Goal: Task Accomplishment & Management: Manage account settings

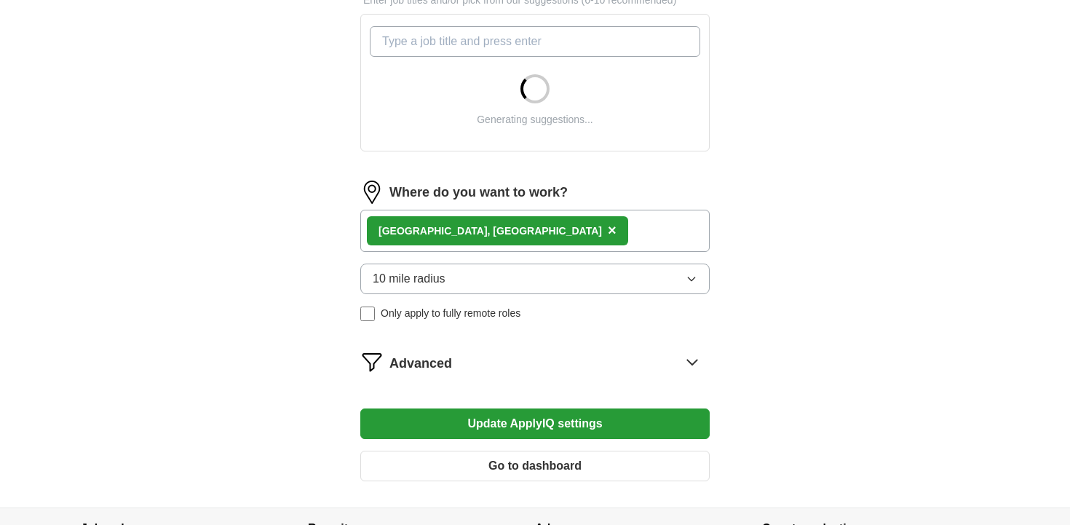
scroll to position [515, 0]
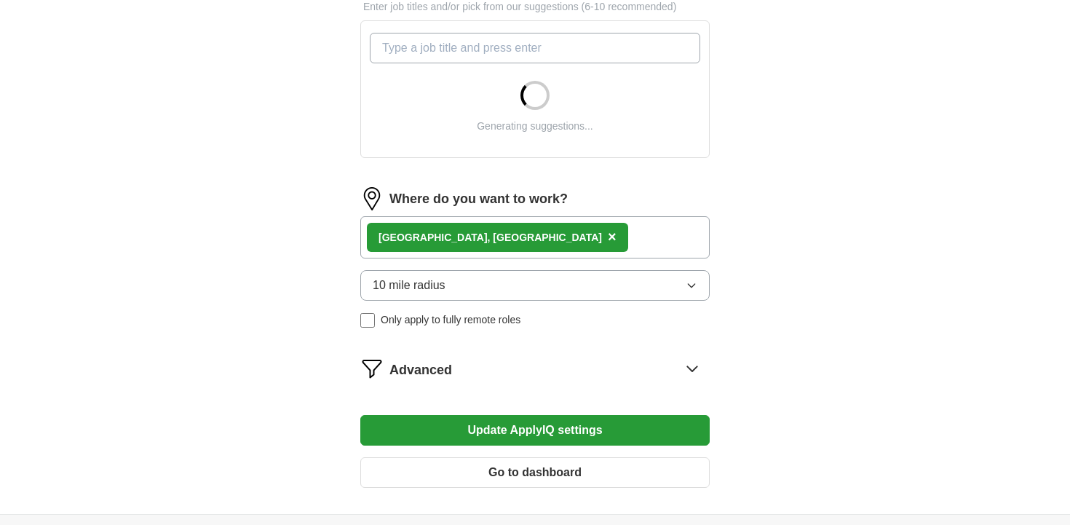
click at [527, 246] on div "[GEOGRAPHIC_DATA], [GEOGRAPHIC_DATA] ×" at bounding box center [534, 237] width 349 height 42
click at [502, 242] on div "[GEOGRAPHIC_DATA], [GEOGRAPHIC_DATA] ×" at bounding box center [534, 237] width 349 height 42
click at [469, 282] on button "10 mile radius" at bounding box center [534, 285] width 349 height 31
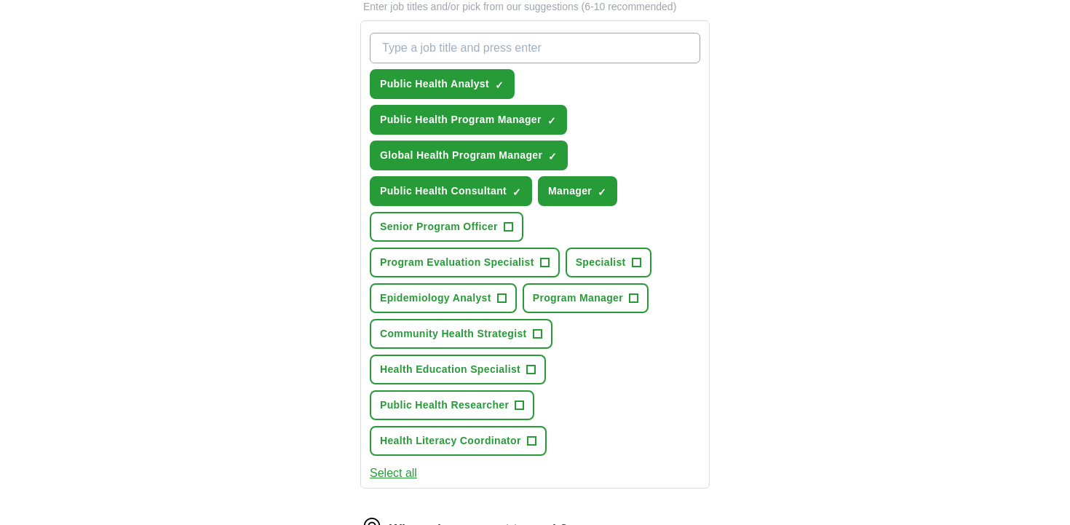
click at [447, 233] on span "Senior Program Officer" at bounding box center [439, 226] width 118 height 15
click at [0, 0] on span "×" at bounding box center [0, 0] width 0 height 0
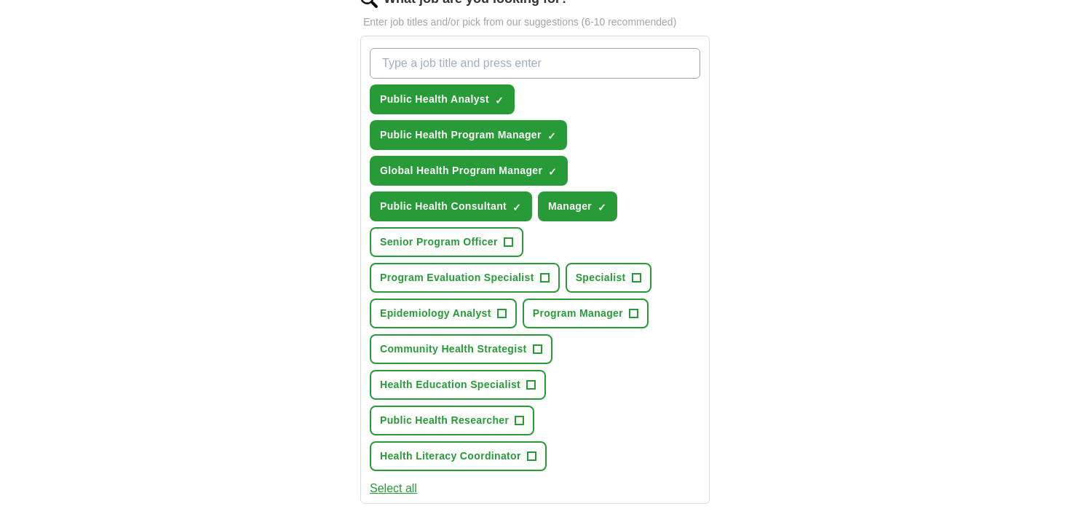
scroll to position [497, 0]
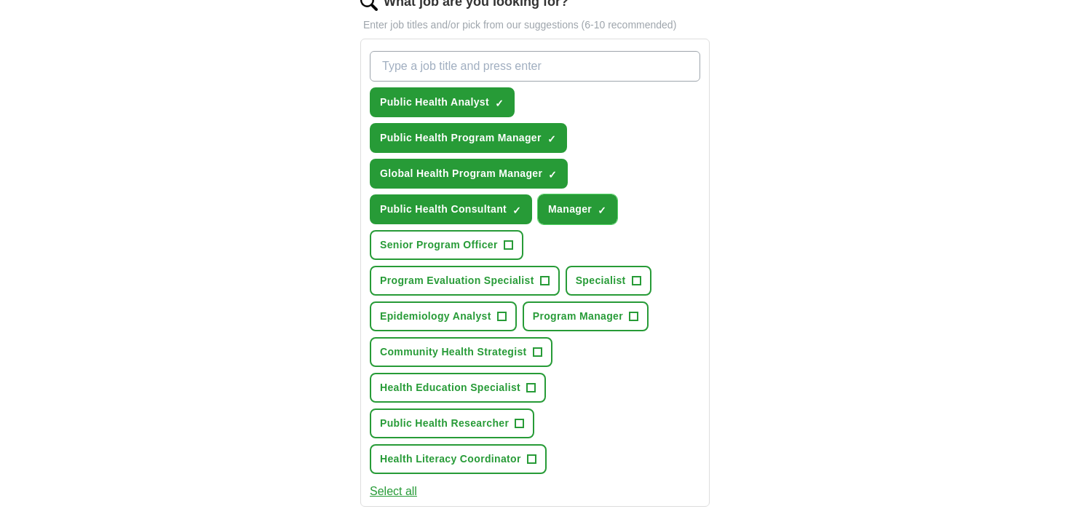
click at [0, 0] on span "×" at bounding box center [0, 0] width 0 height 0
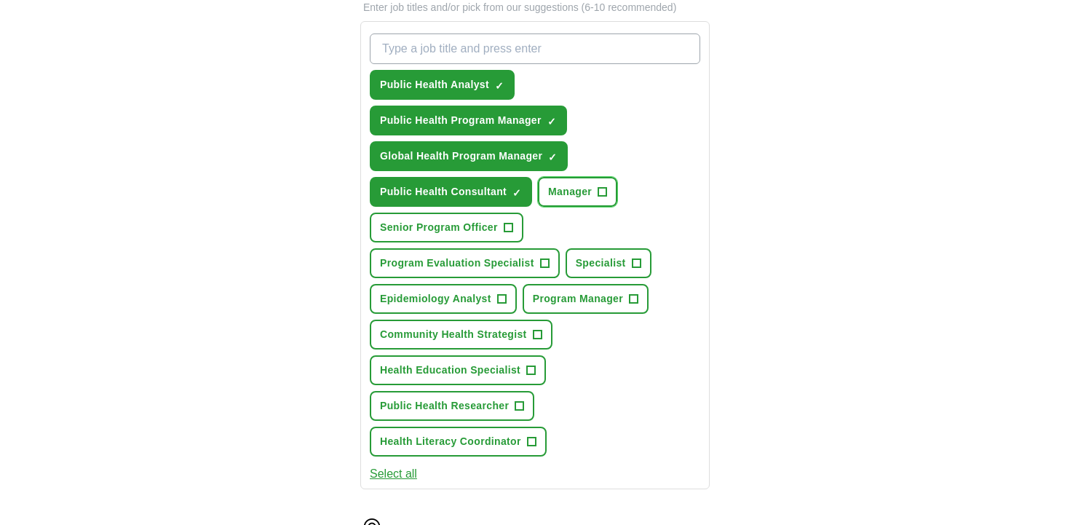
scroll to position [782, 0]
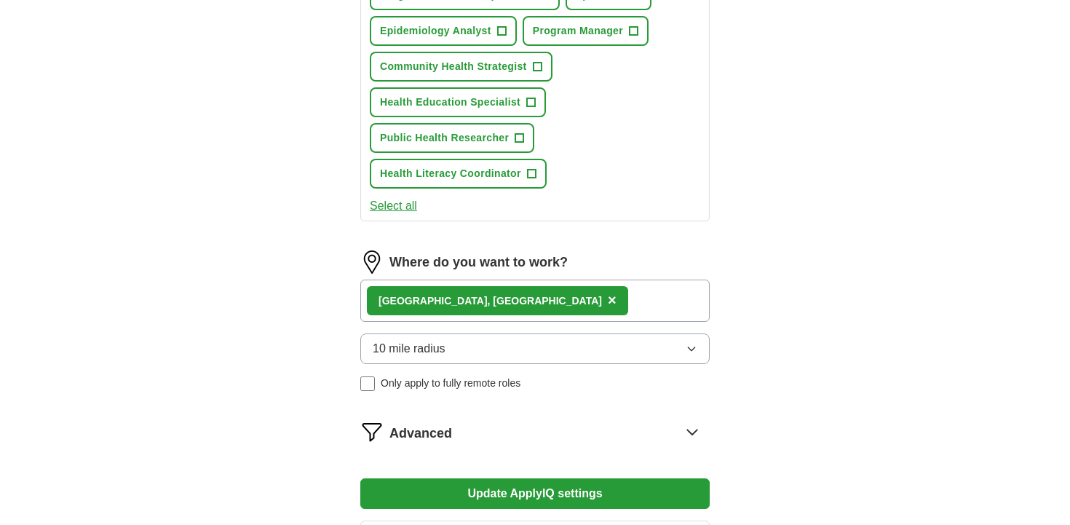
click at [504, 293] on div "[GEOGRAPHIC_DATA], [GEOGRAPHIC_DATA] ×" at bounding box center [534, 300] width 349 height 42
click at [427, 434] on span "Advanced" at bounding box center [420, 433] width 63 height 20
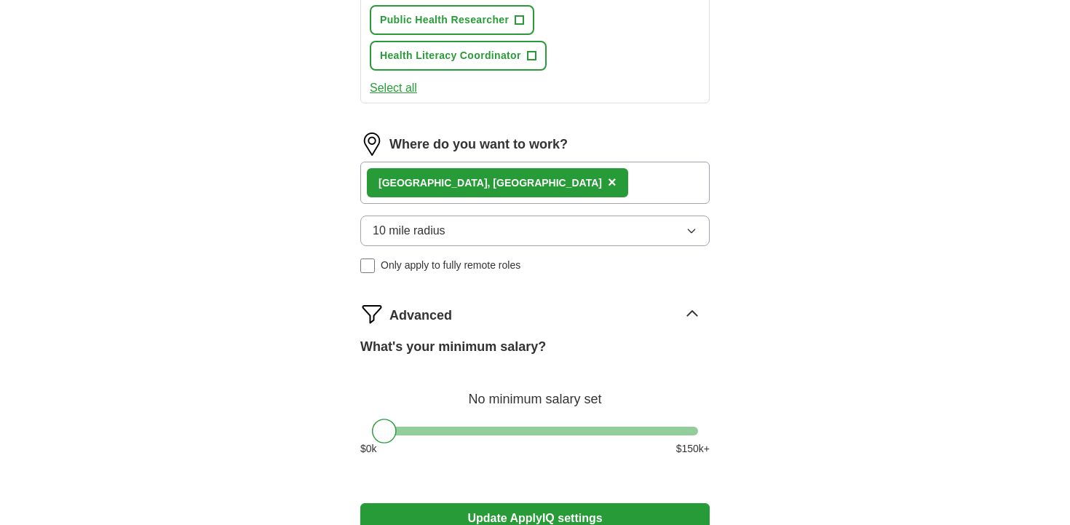
scroll to position [947, 0]
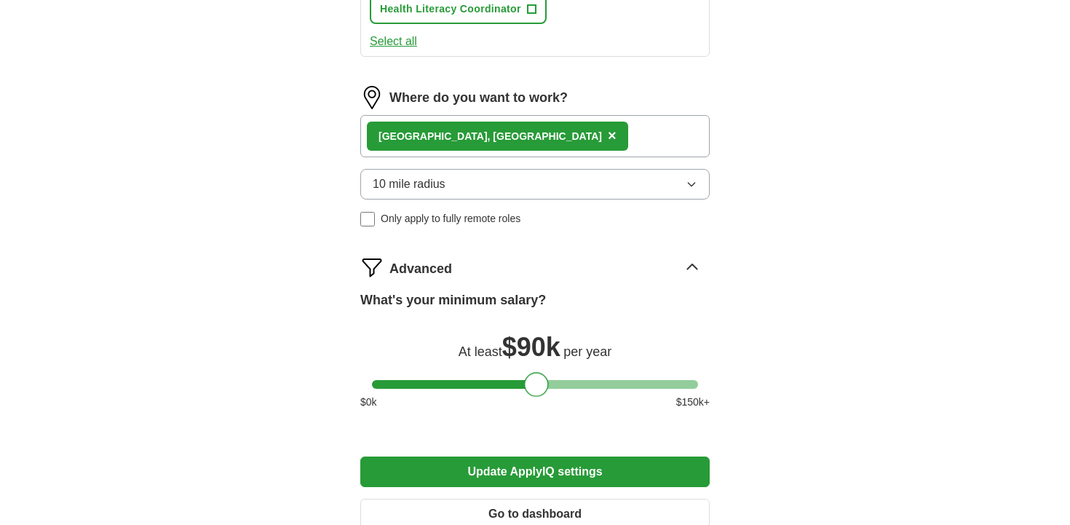
drag, startPoint x: 386, startPoint y: 385, endPoint x: 538, endPoint y: 379, distance: 151.5
click at [538, 379] on div at bounding box center [536, 384] width 25 height 25
click at [485, 470] on button "Update ApplyIQ settings" at bounding box center [534, 471] width 349 height 31
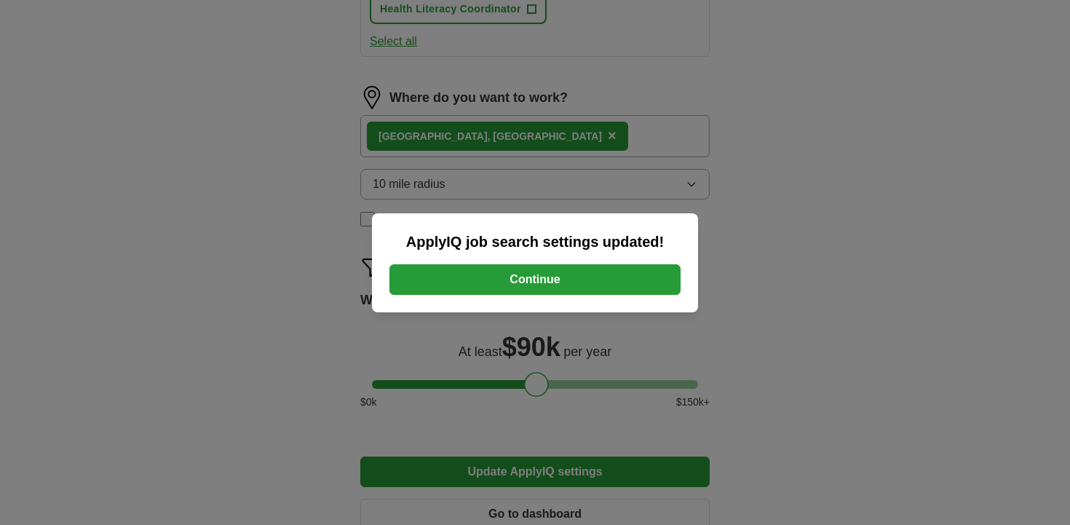
click at [506, 285] on button "Continue" at bounding box center [534, 279] width 291 height 31
